Goal: Task Accomplishment & Management: Use online tool/utility

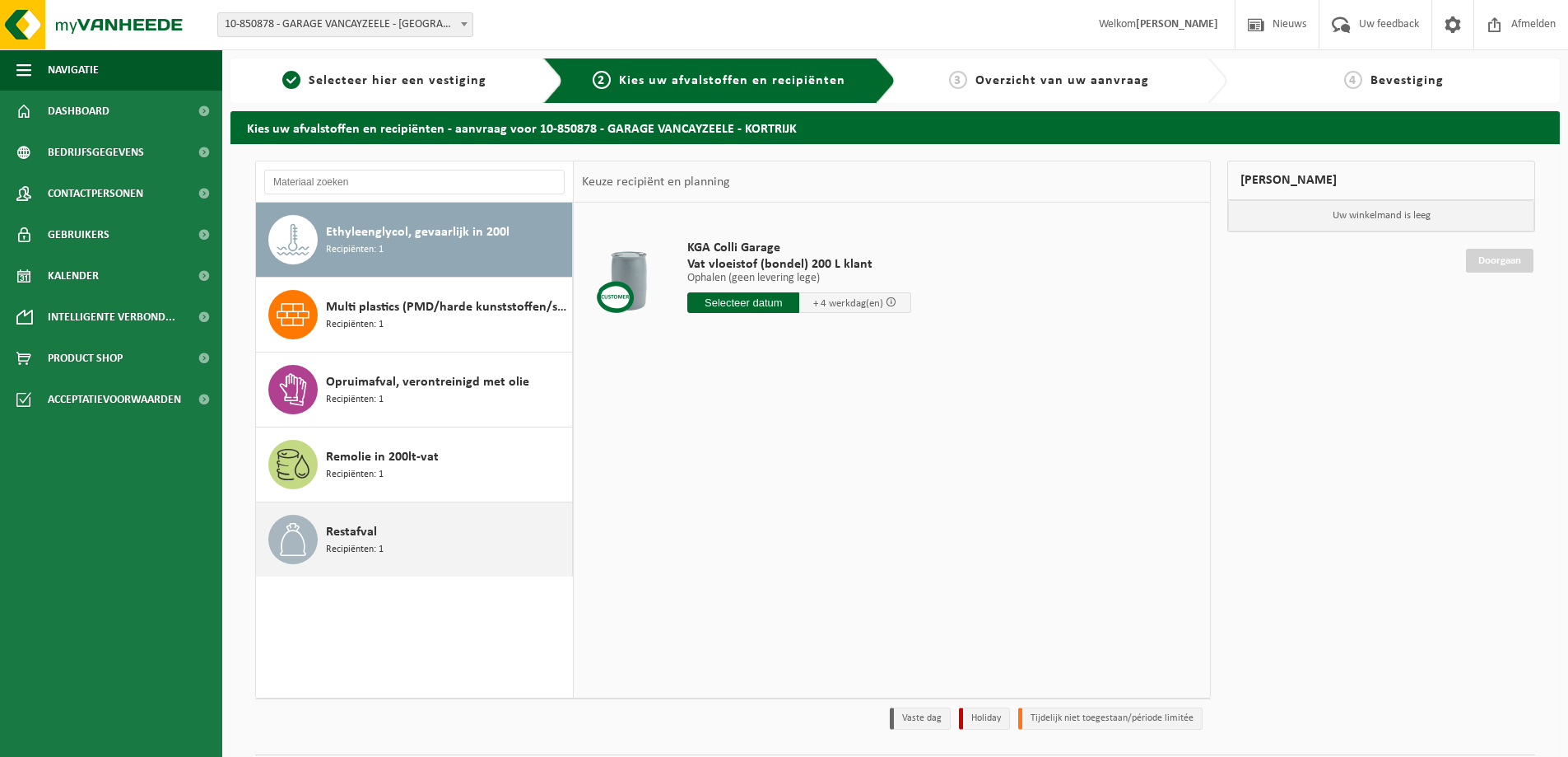
click at [365, 542] on span "Recipiënten: 1" at bounding box center [355, 550] width 57 height 16
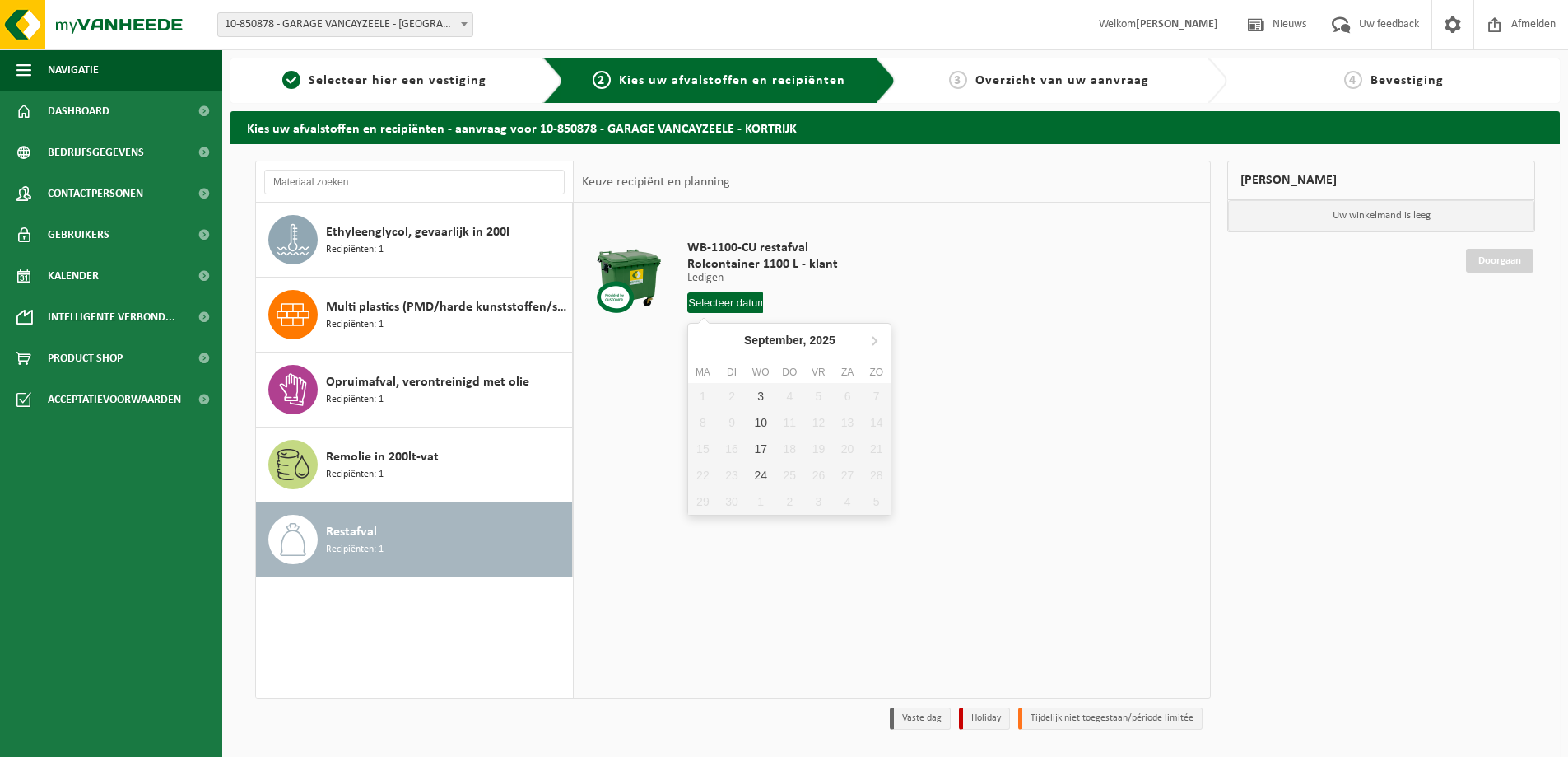
click at [730, 306] on input "text" at bounding box center [725, 302] width 76 height 21
click at [761, 399] on div "3" at bounding box center [761, 396] width 29 height 27
type input "Van [DATE]"
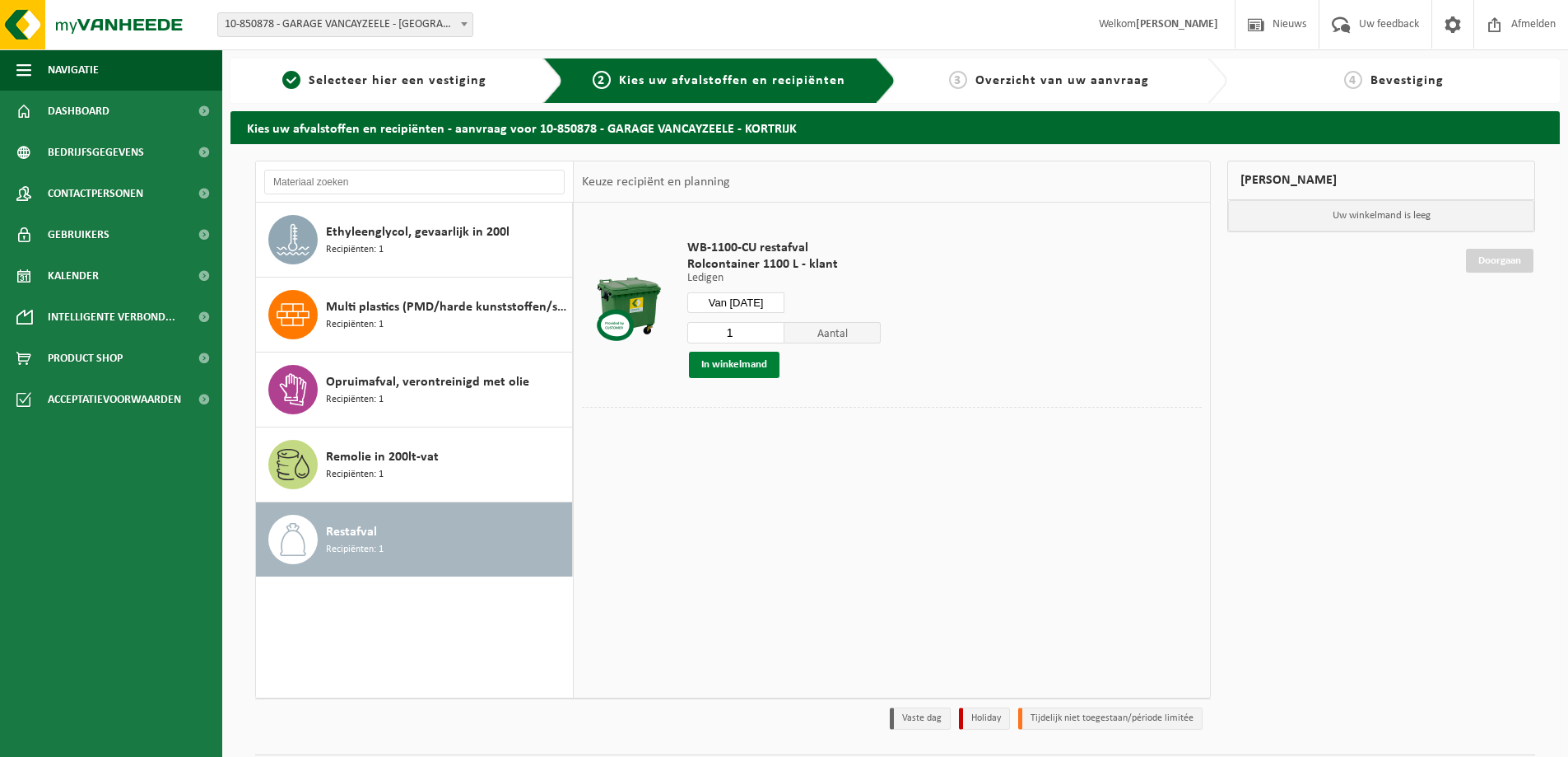
click at [742, 365] on button "In winkelmand" at bounding box center [734, 365] width 91 height 27
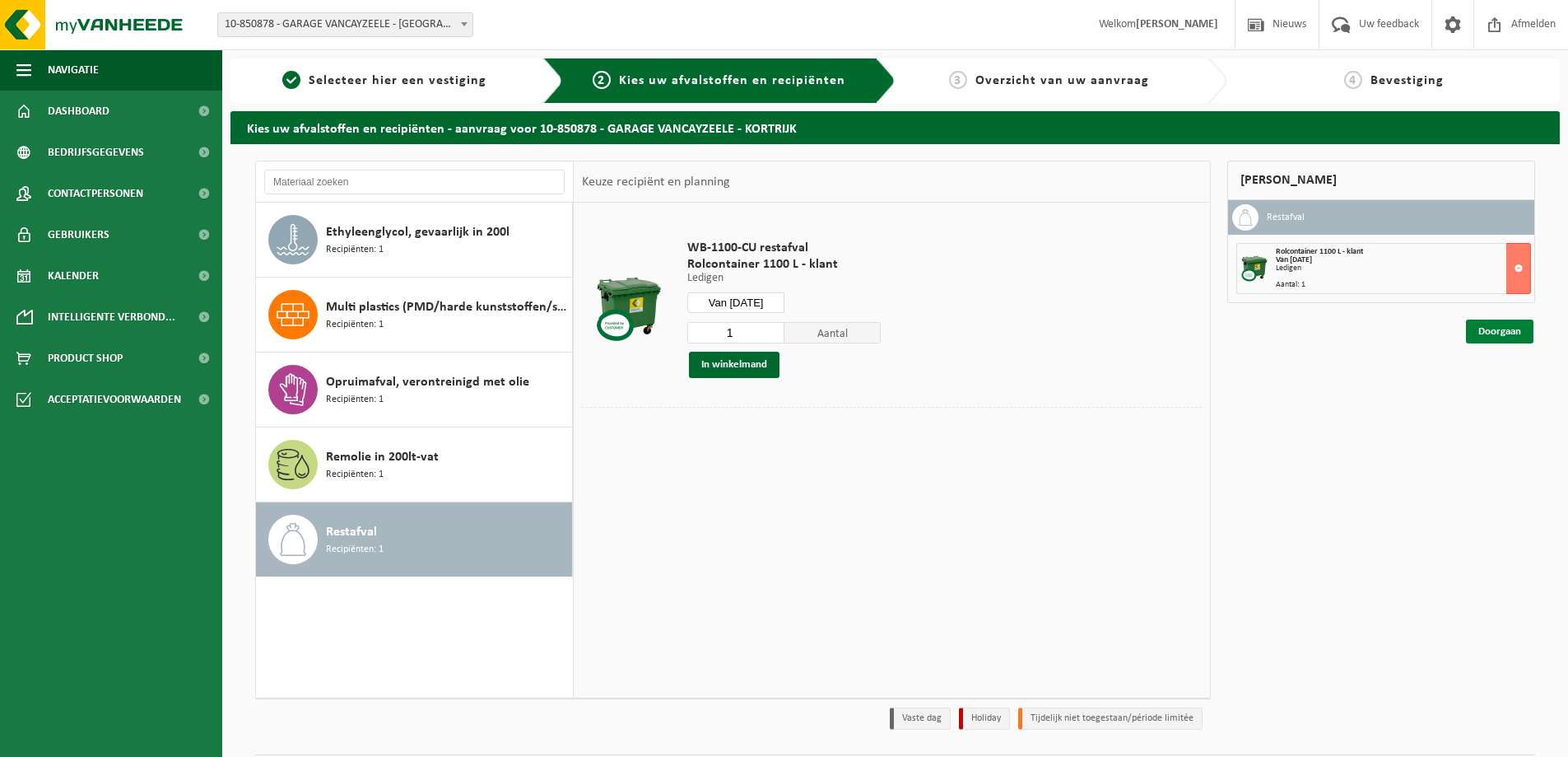
click at [1493, 328] on link "Doorgaan" at bounding box center [1499, 331] width 67 height 24
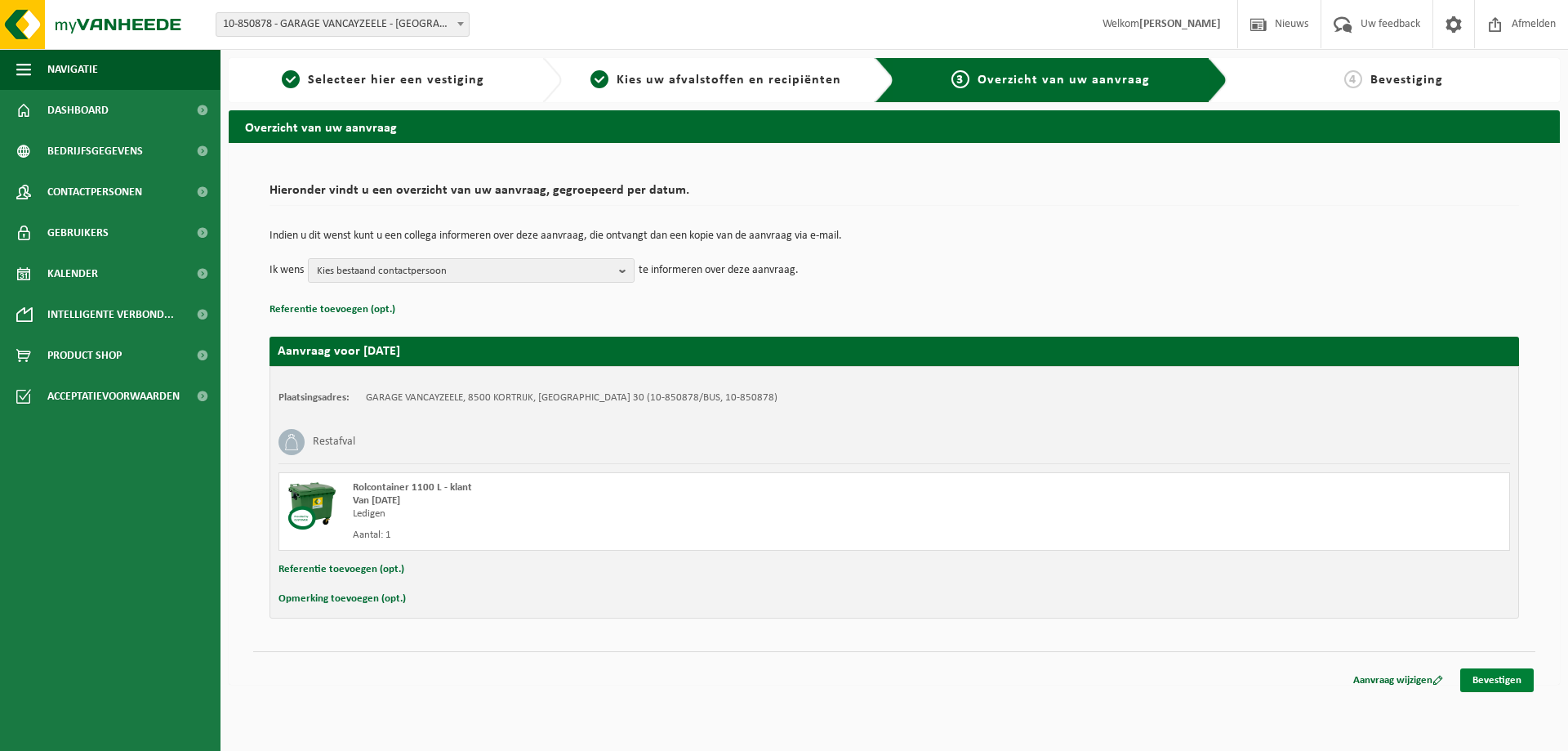
click at [1501, 683] on link "Bevestigen" at bounding box center [1496, 680] width 73 height 24
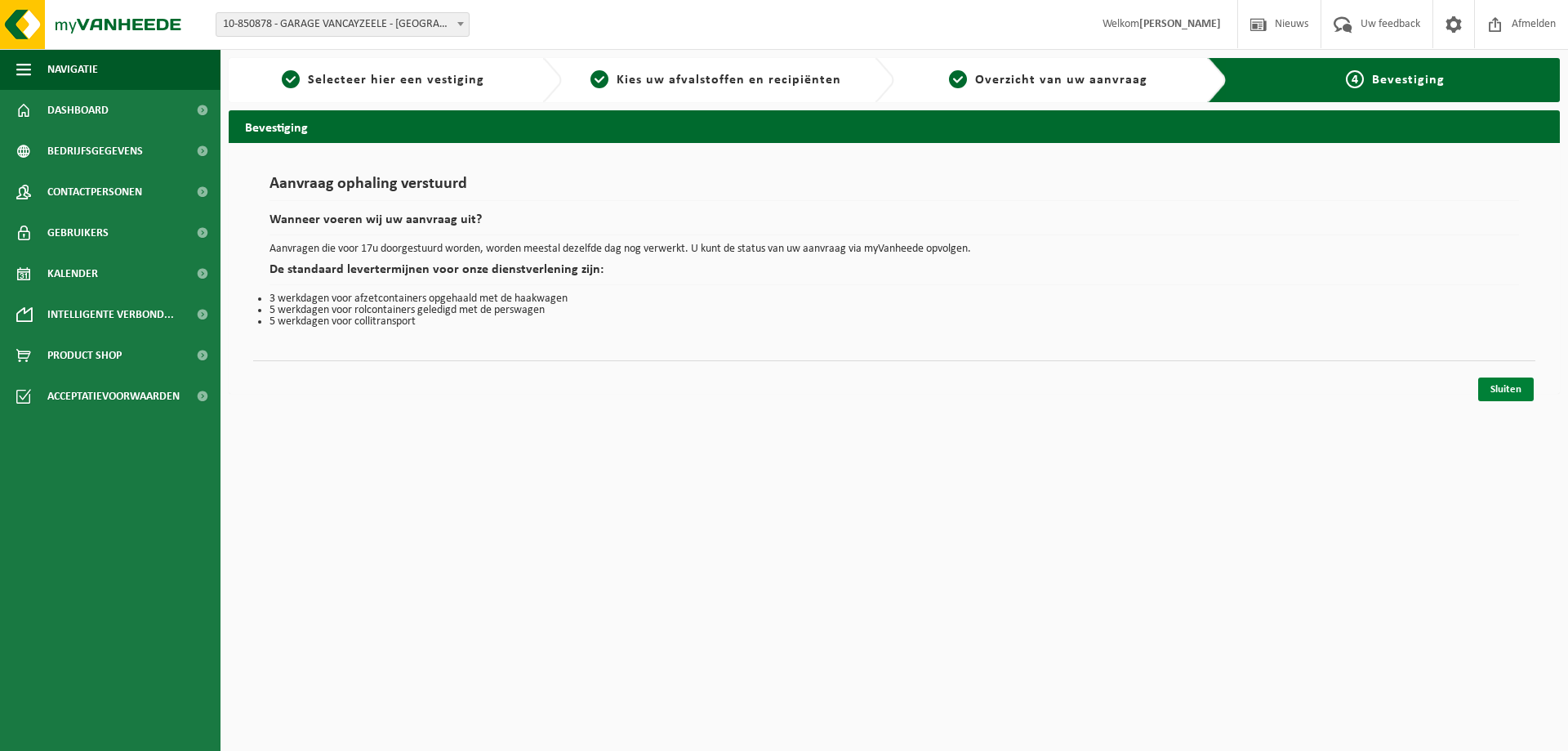
click at [1499, 392] on link "Sluiten" at bounding box center [1505, 389] width 55 height 24
